Goal: Information Seeking & Learning: Learn about a topic

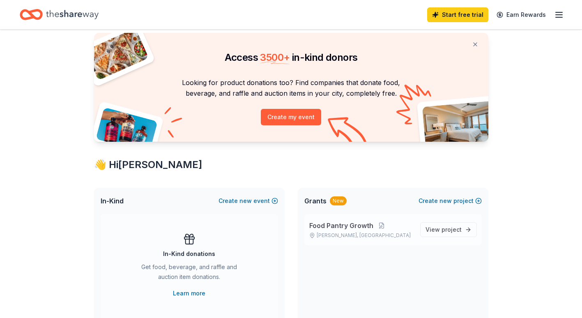
scroll to position [41, 0]
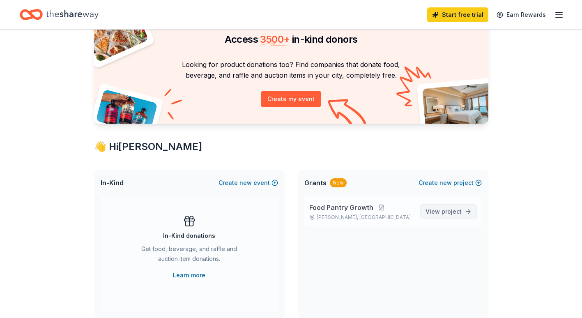
click at [445, 212] on span "project" at bounding box center [452, 211] width 20 height 7
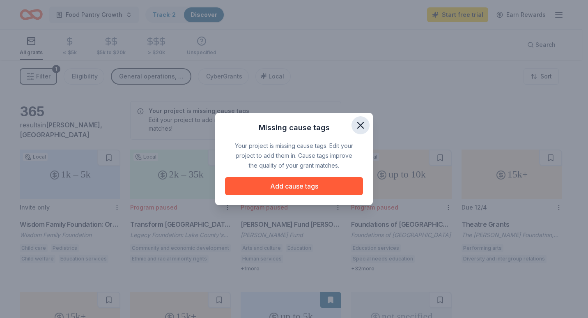
click at [362, 125] on icon "button" at bounding box center [361, 126] width 12 height 12
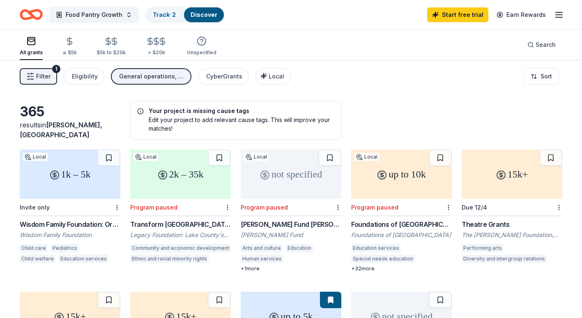
click at [59, 260] on div "Education services" at bounding box center [84, 259] width 50 height 8
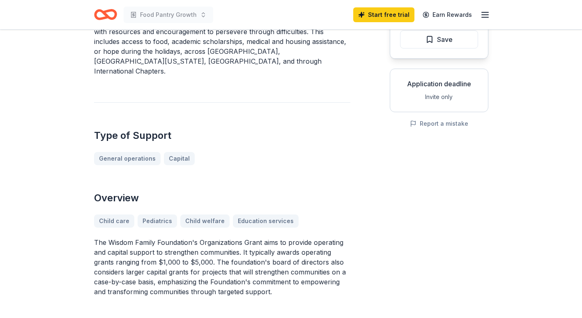
scroll to position [123, 0]
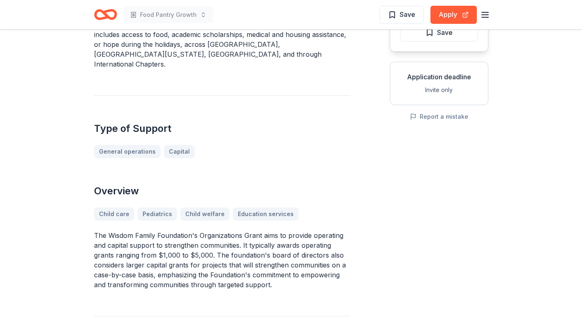
click at [248, 207] on div "Child care Pediatrics Child welfare Education services" at bounding box center [222, 213] width 256 height 13
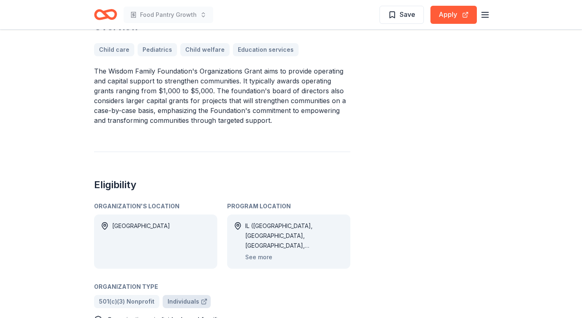
scroll to position [329, 0]
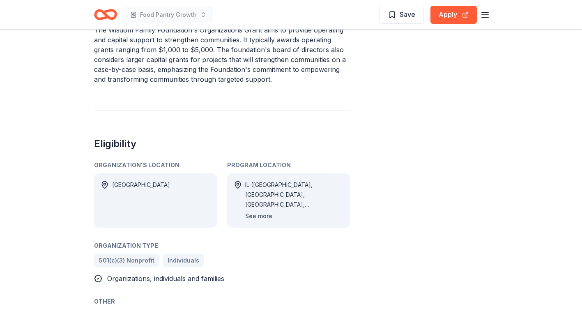
click at [260, 211] on button "See more" at bounding box center [258, 216] width 27 height 10
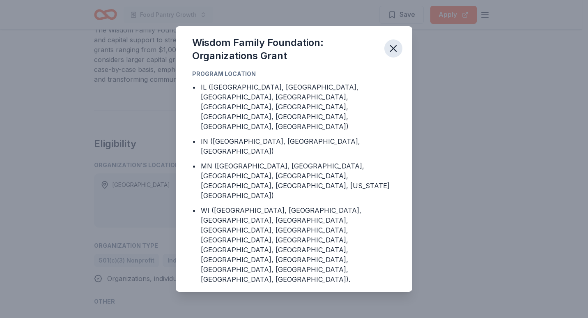
click at [393, 51] on icon "button" at bounding box center [394, 49] width 6 height 6
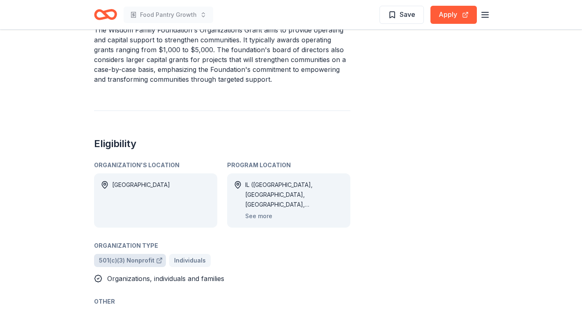
click at [132, 256] on span "501(c)(3) Nonprofit" at bounding box center [126, 261] width 55 height 10
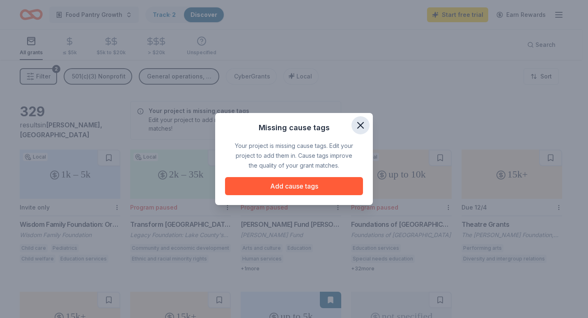
click at [364, 127] on icon "button" at bounding box center [361, 126] width 12 height 12
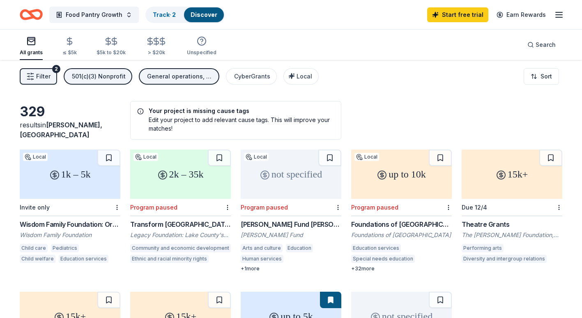
click at [69, 174] on div "1k – 5k" at bounding box center [70, 174] width 101 height 49
click at [182, 186] on div "2k – 35k" at bounding box center [180, 174] width 101 height 49
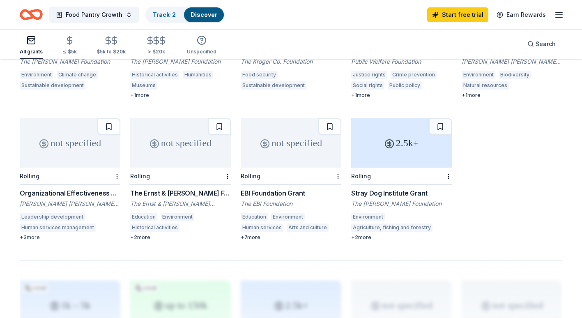
scroll to position [452, 0]
click at [139, 237] on div "+ 2 more" at bounding box center [180, 236] width 101 height 7
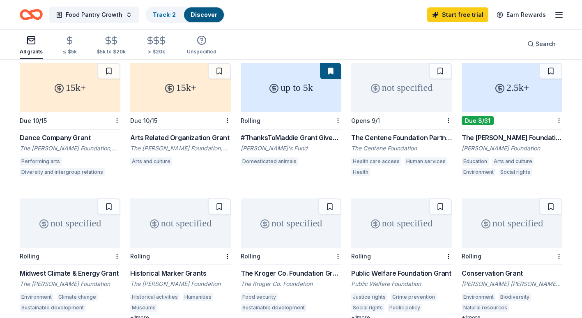
scroll to position [246, 0]
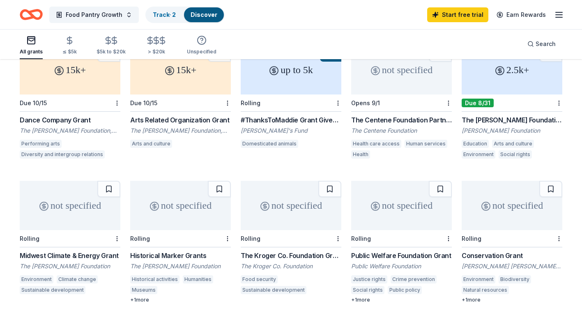
click at [301, 212] on div "not specified" at bounding box center [291, 205] width 101 height 49
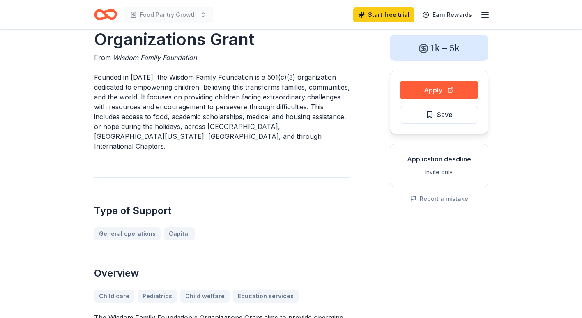
scroll to position [82, 0]
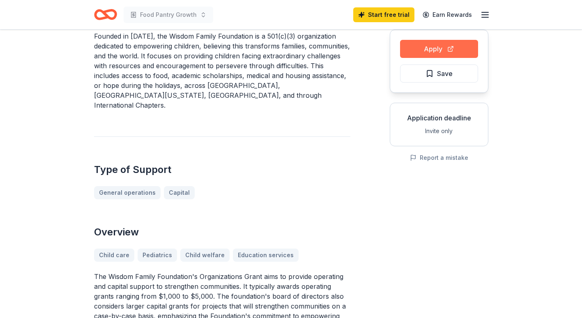
click at [440, 50] on button "Apply" at bounding box center [439, 49] width 78 height 18
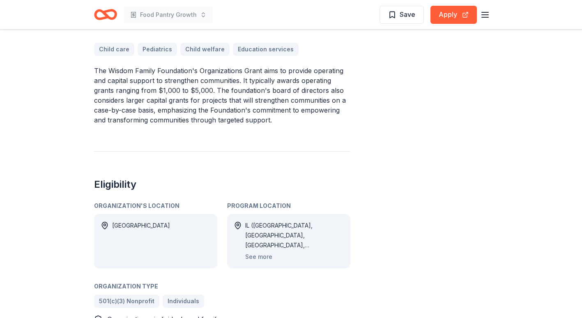
scroll to position [370, 0]
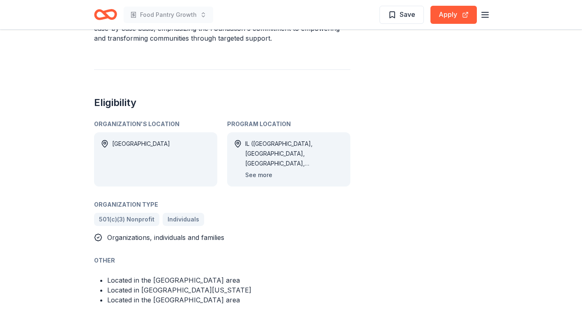
click at [256, 170] on button "See more" at bounding box center [258, 175] width 27 height 10
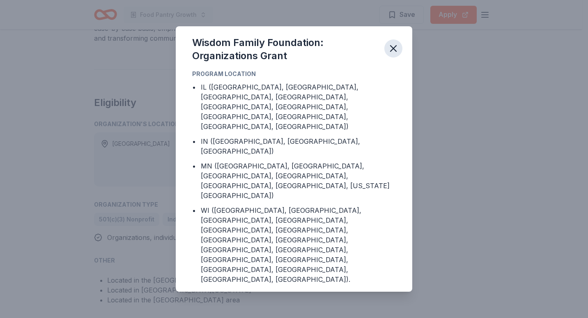
click at [394, 54] on icon "button" at bounding box center [394, 49] width 12 height 12
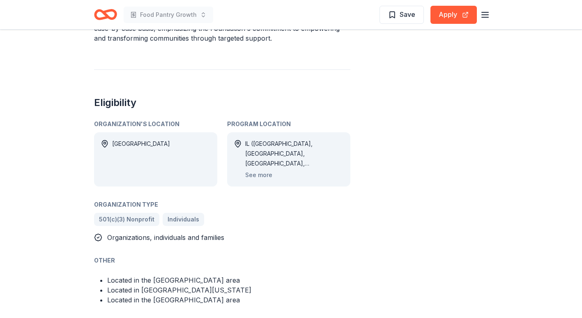
click at [484, 11] on icon "button" at bounding box center [485, 15] width 10 height 10
click at [447, 12] on button "Apply" at bounding box center [454, 15] width 46 height 18
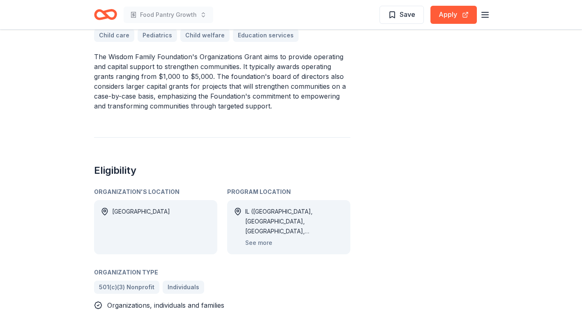
scroll to position [288, 0]
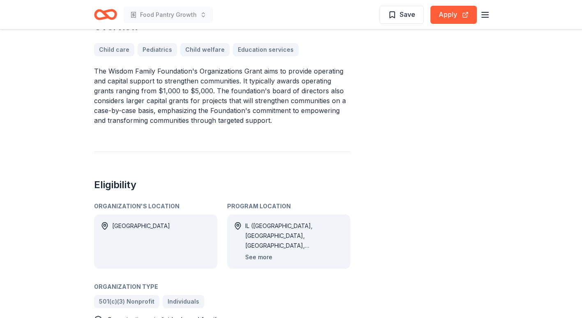
click at [261, 252] on button "See more" at bounding box center [258, 257] width 27 height 10
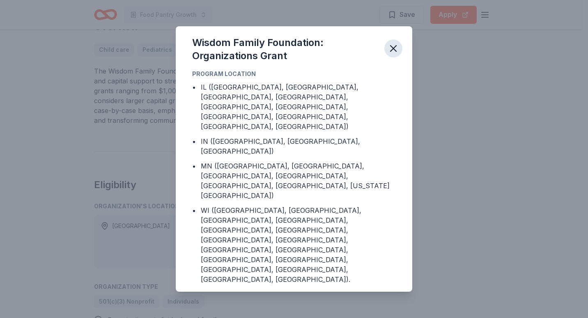
click at [391, 54] on icon "button" at bounding box center [394, 49] width 12 height 12
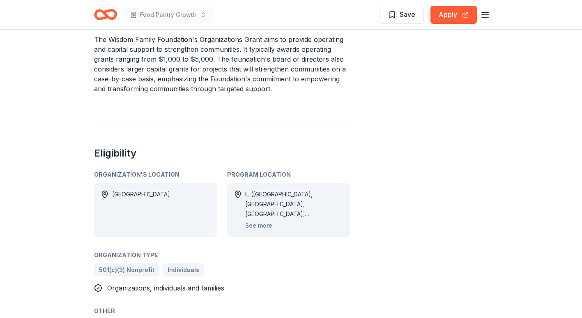
scroll to position [322, 0]
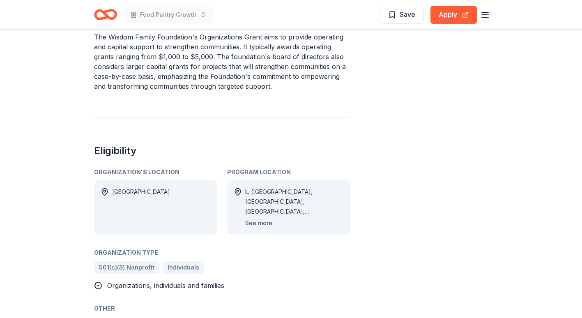
click at [257, 218] on button "See more" at bounding box center [258, 223] width 27 height 10
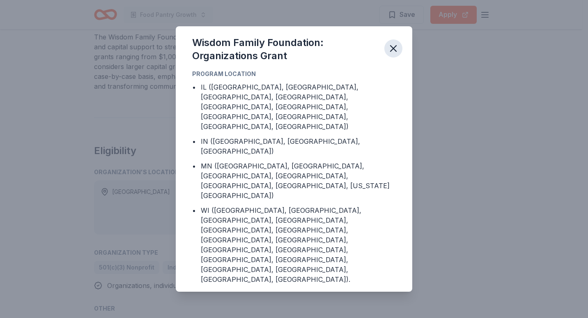
click at [394, 54] on icon "button" at bounding box center [394, 49] width 12 height 12
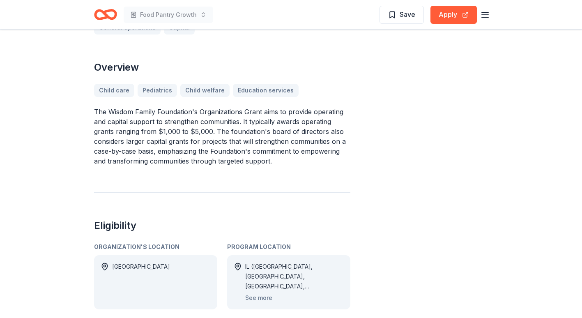
scroll to position [370, 0]
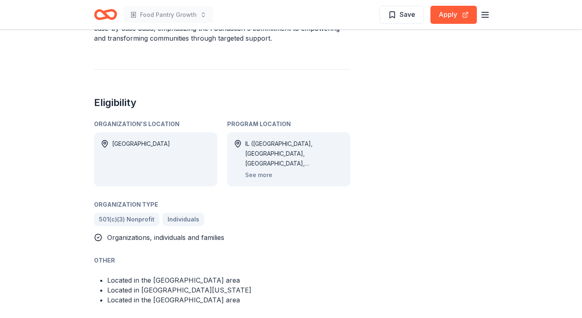
drag, startPoint x: 313, startPoint y: 273, endPoint x: 297, endPoint y: 294, distance: 26.6
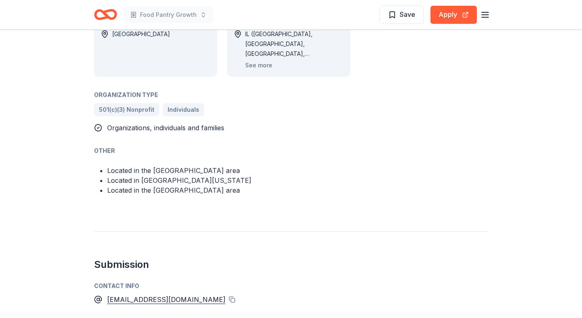
scroll to position [568, 0]
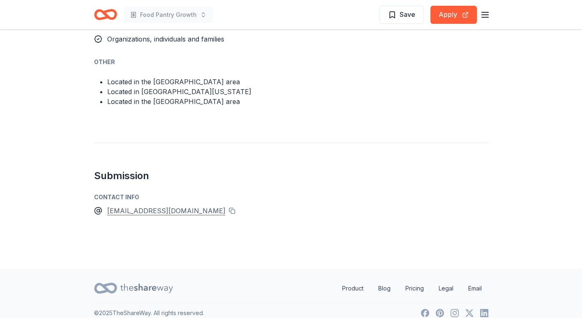
click at [159, 205] on div "info@wisdomfamilyfoundation.org" at bounding box center [166, 210] width 118 height 11
click at [474, 280] on link "Email" at bounding box center [475, 288] width 27 height 16
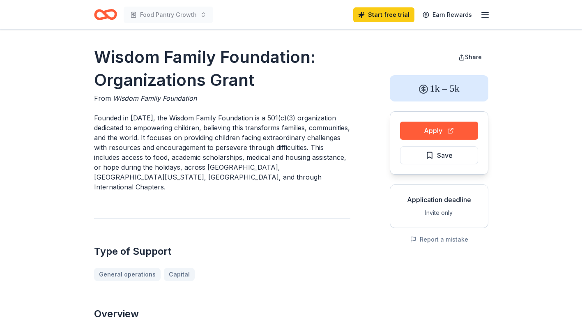
scroll to position [0, 0]
click at [485, 14] on icon "button" at bounding box center [485, 15] width 10 height 10
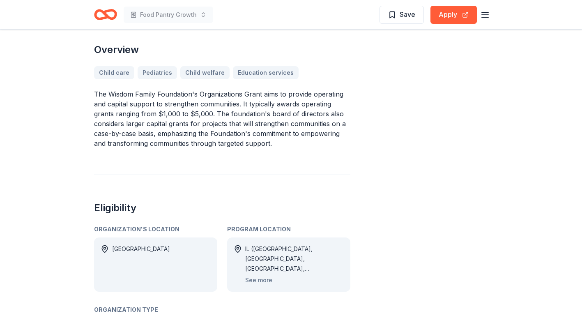
scroll to position [288, 0]
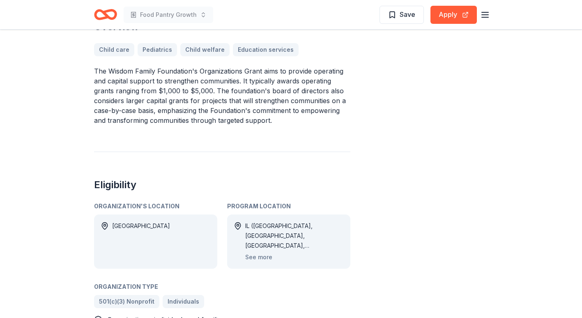
click at [273, 236] on div "IL (Cook County, DeKalb County, DuPage County, Grundy County, Jasper County, Ka…" at bounding box center [294, 236] width 99 height 30
click at [262, 201] on div "Program Location" at bounding box center [288, 206] width 123 height 10
click at [262, 225] on div "IL (Cook County, DeKalb County, DuPage County, Grundy County, Jasper County, Ka…" at bounding box center [294, 236] width 99 height 30
click at [279, 246] on div "IL (Cook County, DeKalb County, DuPage County, Grundy County, Jasper County, Ka…" at bounding box center [294, 241] width 99 height 41
click at [261, 252] on button "See more" at bounding box center [258, 257] width 27 height 10
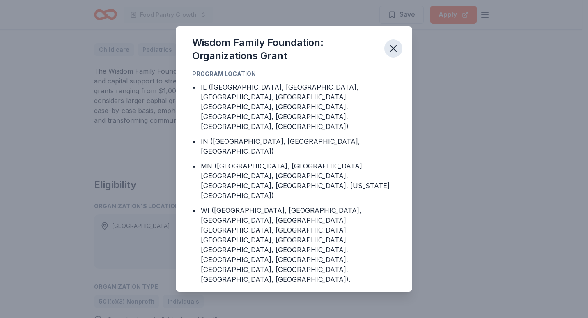
click at [393, 54] on icon "button" at bounding box center [394, 49] width 12 height 12
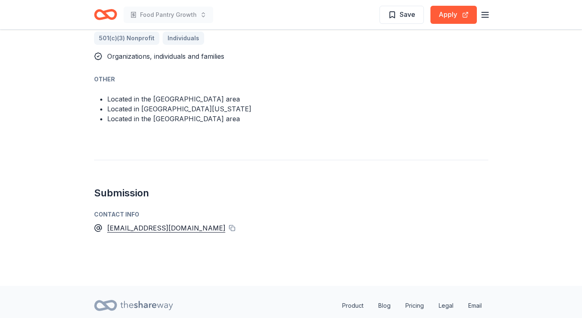
scroll to position [568, 0]
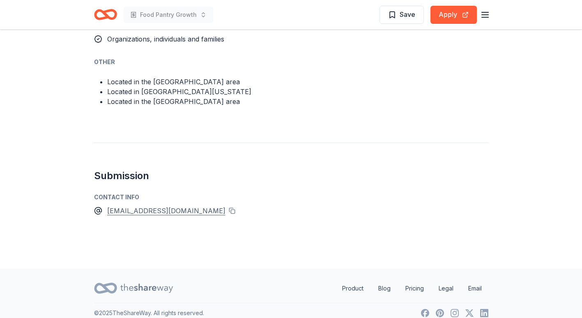
click at [153, 205] on div "info@wisdomfamilyfoundation.org" at bounding box center [166, 210] width 118 height 11
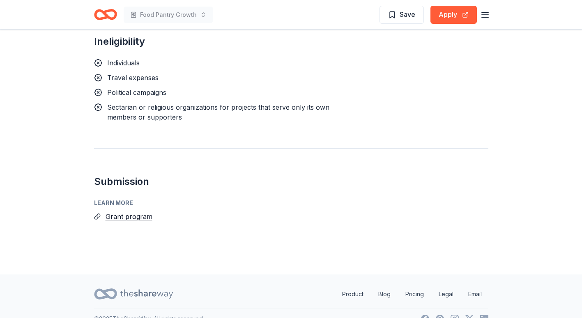
scroll to position [596, 0]
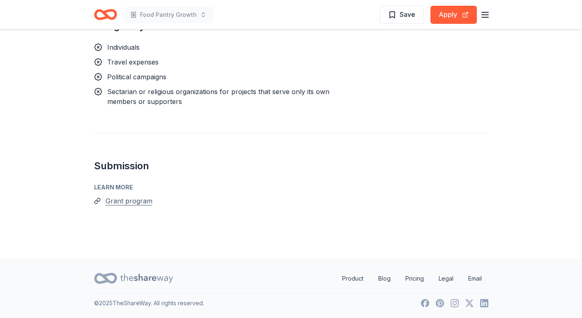
click at [124, 201] on button "Grant program" at bounding box center [129, 201] width 47 height 11
